Goal: Book appointment/travel/reservation

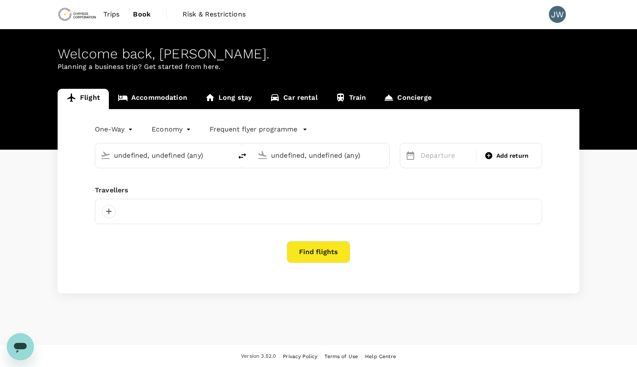
type input "Nursultan ([GEOGRAPHIC_DATA]), [GEOGRAPHIC_DATA] (any)"
type input "[GEOGRAPHIC_DATA], [GEOGRAPHIC_DATA] (any)"
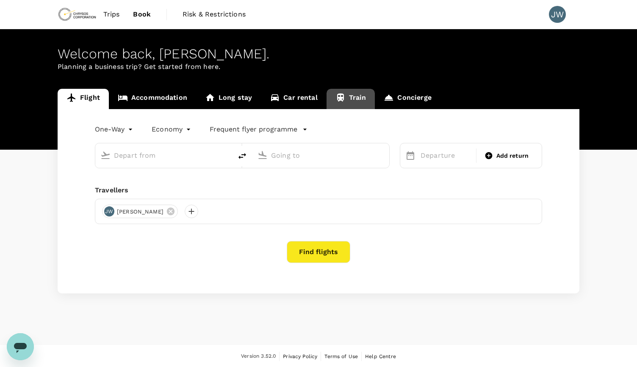
click at [346, 98] on link "Train" at bounding box center [350, 99] width 49 height 20
